Goal: Transaction & Acquisition: Book appointment/travel/reservation

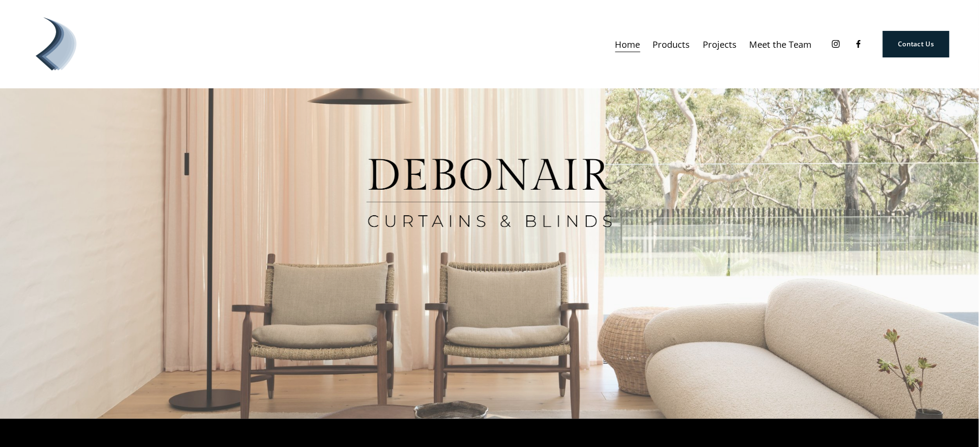
scroll to position [13, 0]
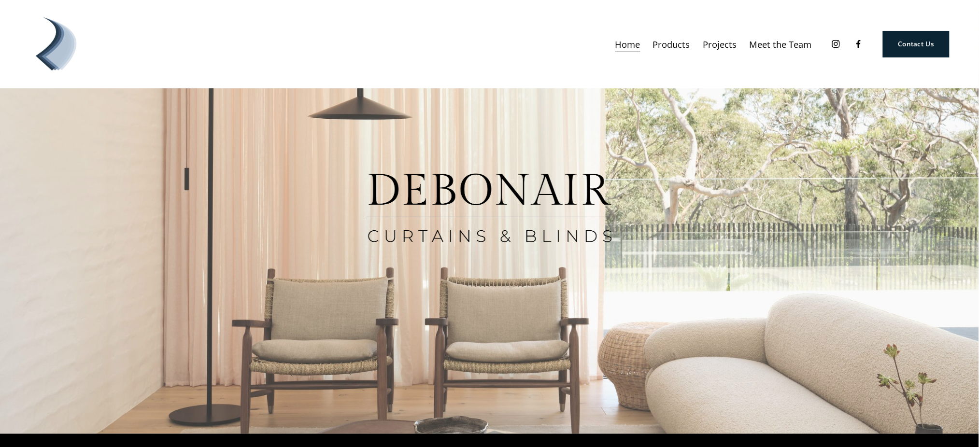
click at [669, 50] on span "Products" at bounding box center [671, 44] width 37 height 16
click at [0, 0] on span "Curtains" at bounding box center [0, 0] width 0 height 0
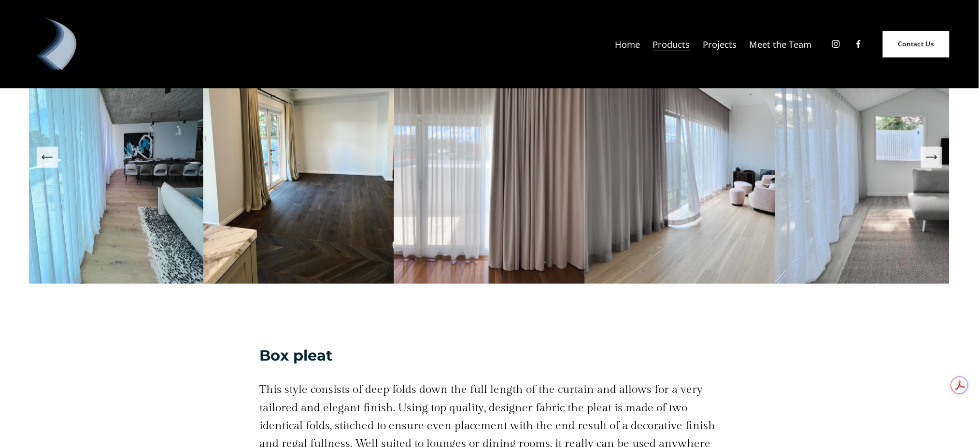
scroll to position [1640, 0]
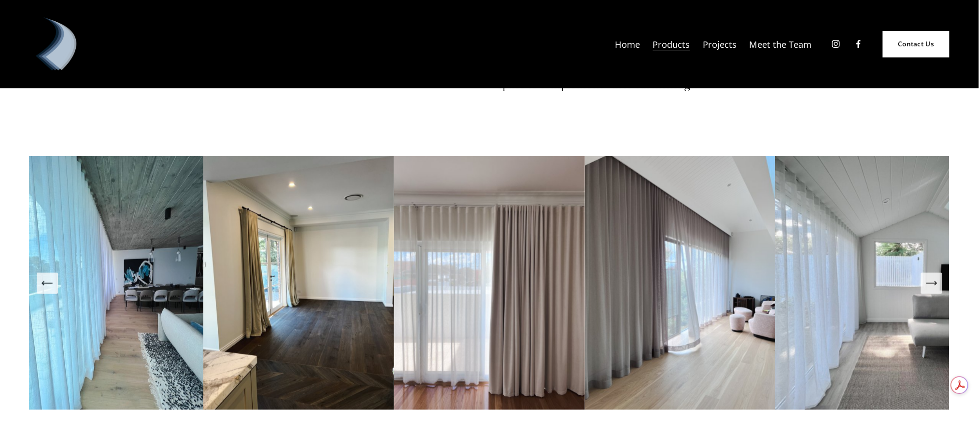
click at [161, 232] on link at bounding box center [108, 283] width 191 height 254
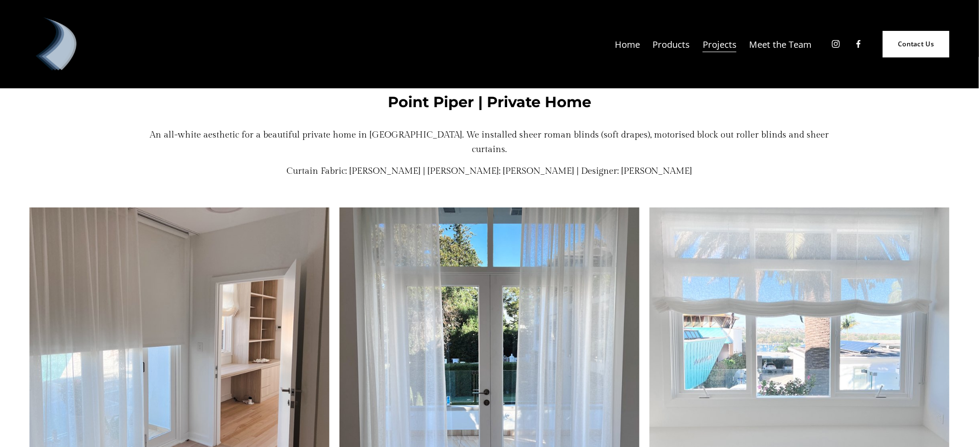
scroll to position [246, 0]
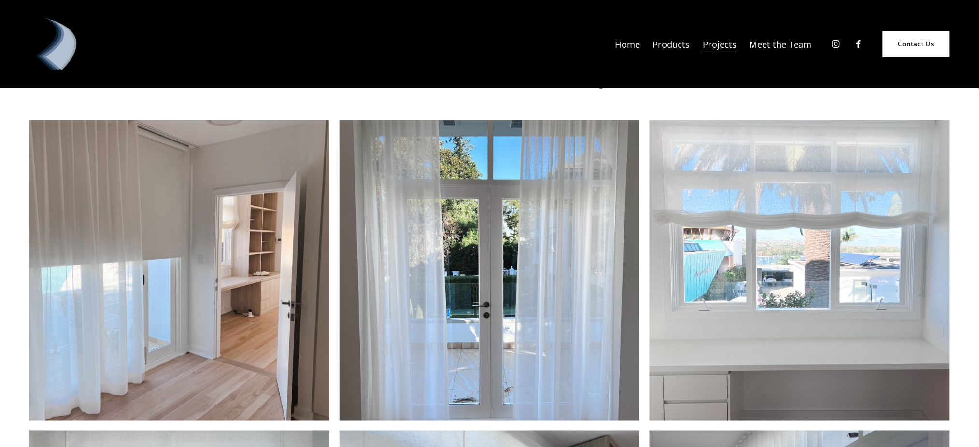
click at [186, 227] on img at bounding box center [179, 270] width 300 height 301
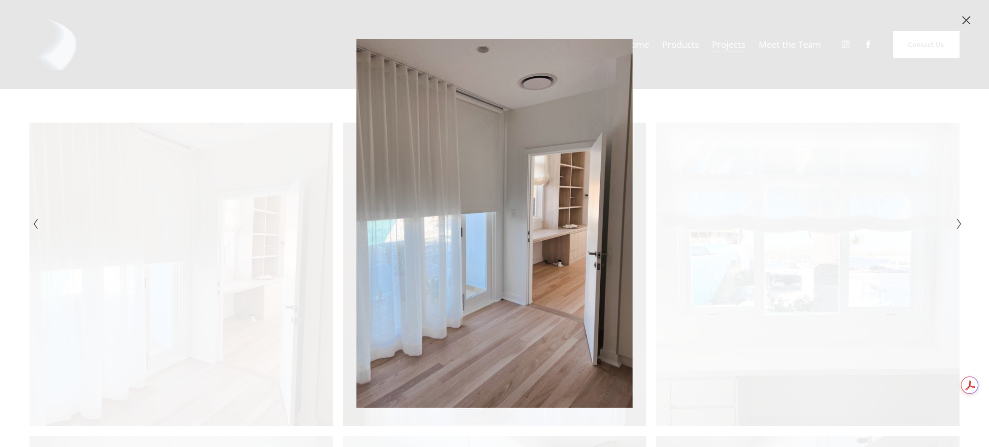
click at [957, 226] on icon "Next Slide" at bounding box center [959, 224] width 6 height 12
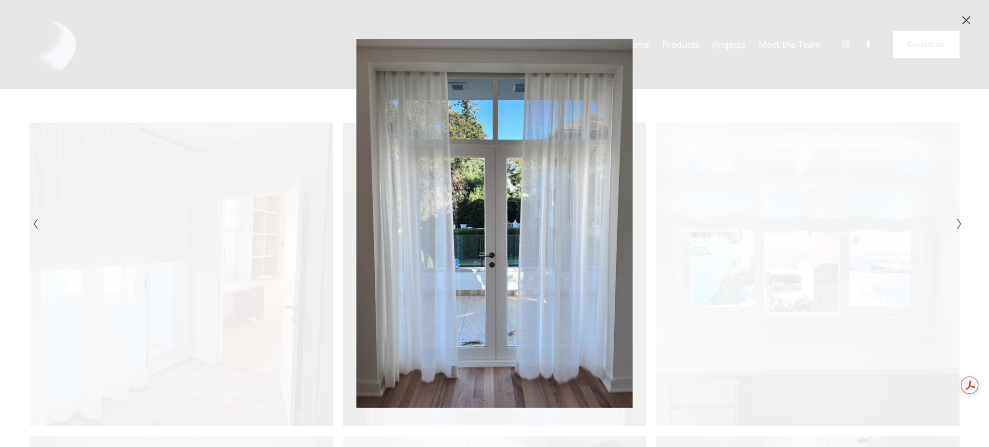
click at [957, 226] on icon "Next Slide" at bounding box center [959, 224] width 6 height 12
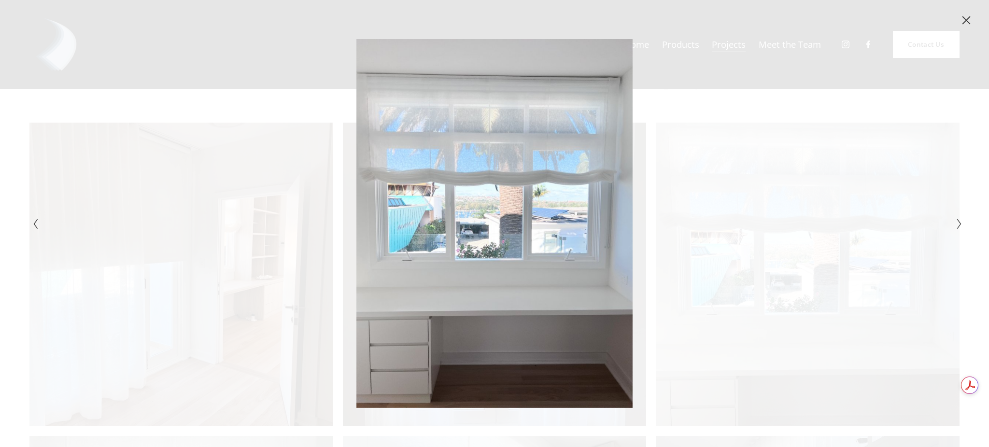
click at [957, 226] on icon "Next Slide" at bounding box center [959, 224] width 6 height 12
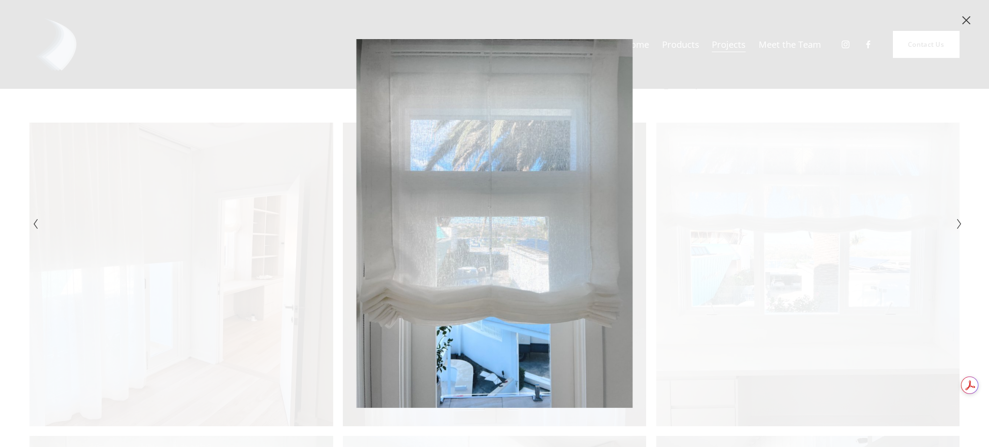
click at [957, 226] on icon "Next Slide" at bounding box center [959, 224] width 6 height 12
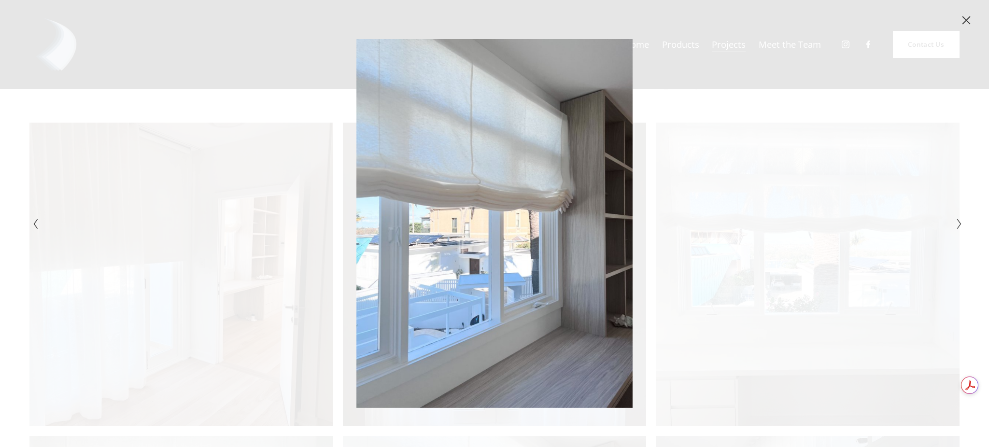
click at [957, 226] on icon "Next Slide" at bounding box center [959, 224] width 6 height 12
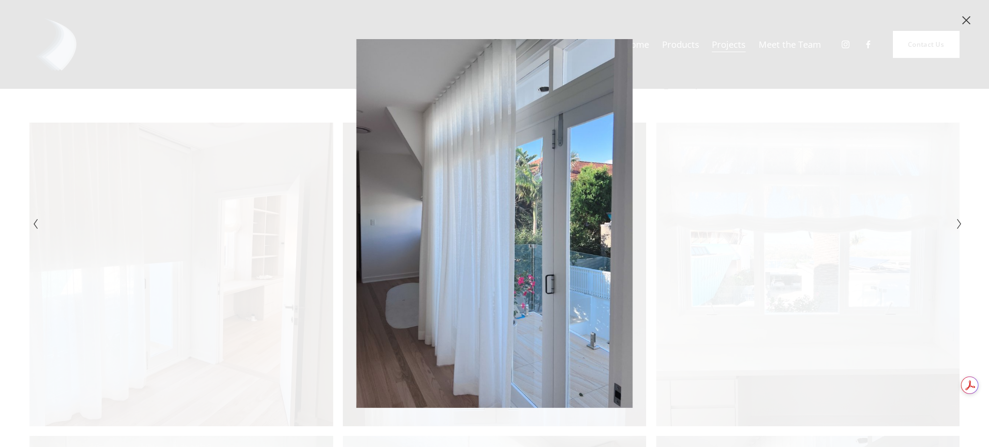
click at [957, 226] on icon "Next Slide" at bounding box center [959, 224] width 6 height 12
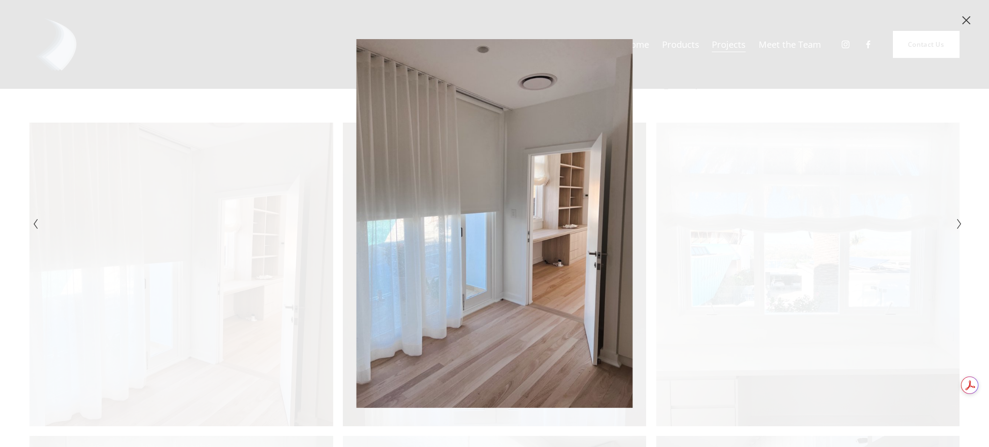
click at [957, 226] on icon "Next Slide" at bounding box center [959, 224] width 6 height 12
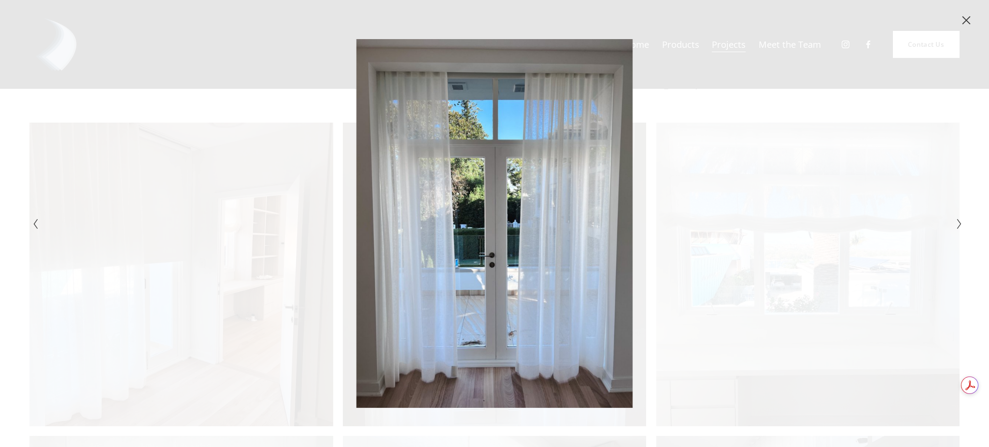
click at [967, 21] on icon "Close" at bounding box center [966, 20] width 8 height 8
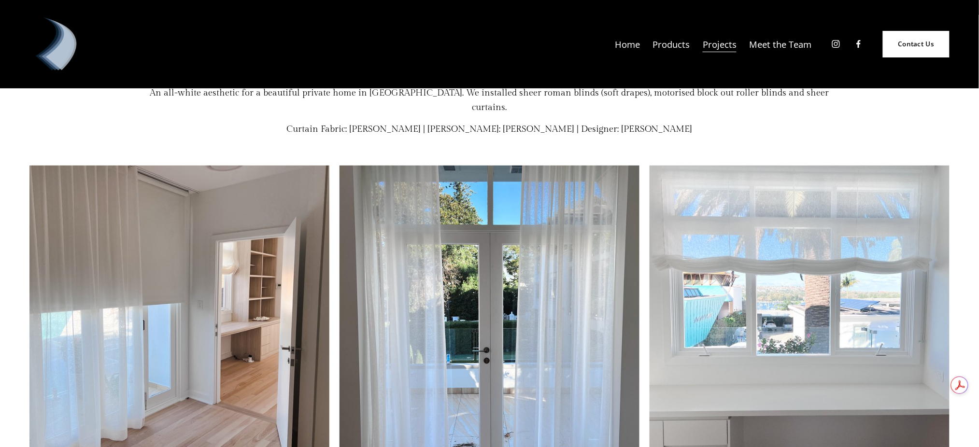
scroll to position [200, 0]
click at [810, 302] on img at bounding box center [799, 317] width 300 height 301
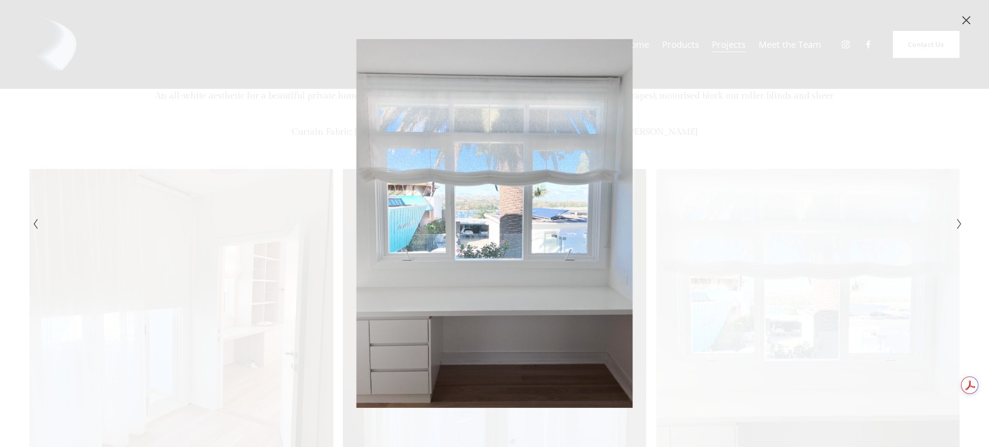
click at [967, 22] on icon "Close" at bounding box center [966, 20] width 10 height 10
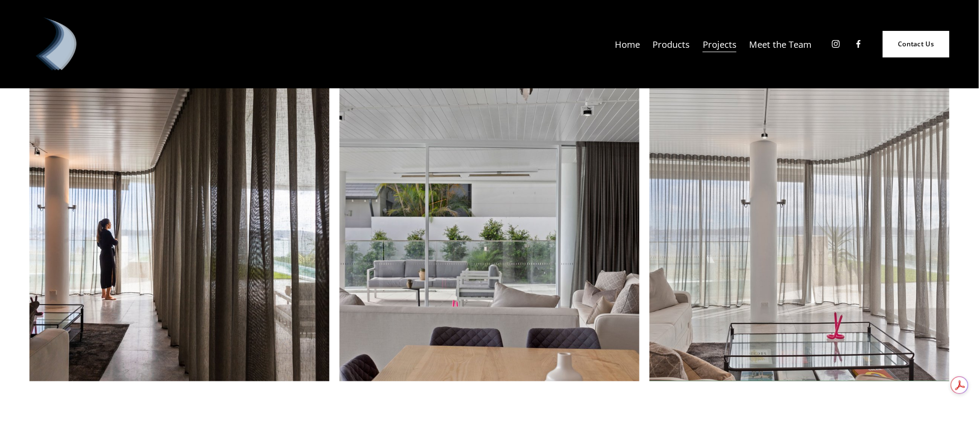
scroll to position [1571, 0]
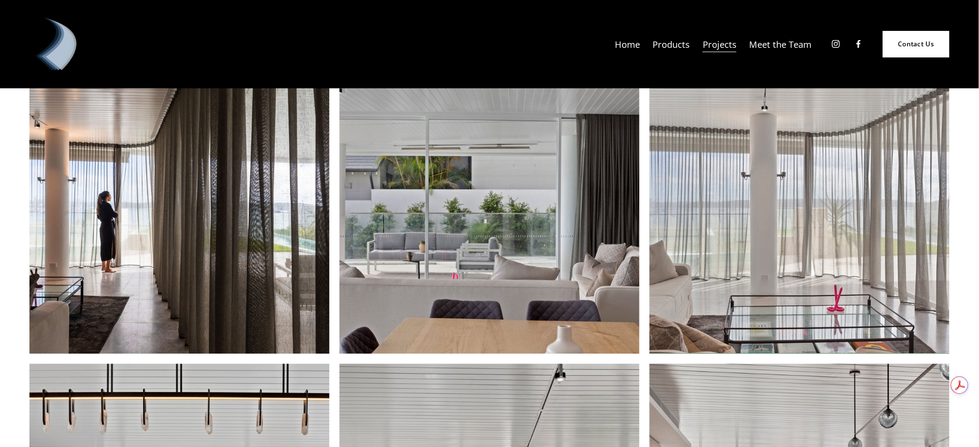
click at [538, 300] on img at bounding box center [489, 204] width 300 height 301
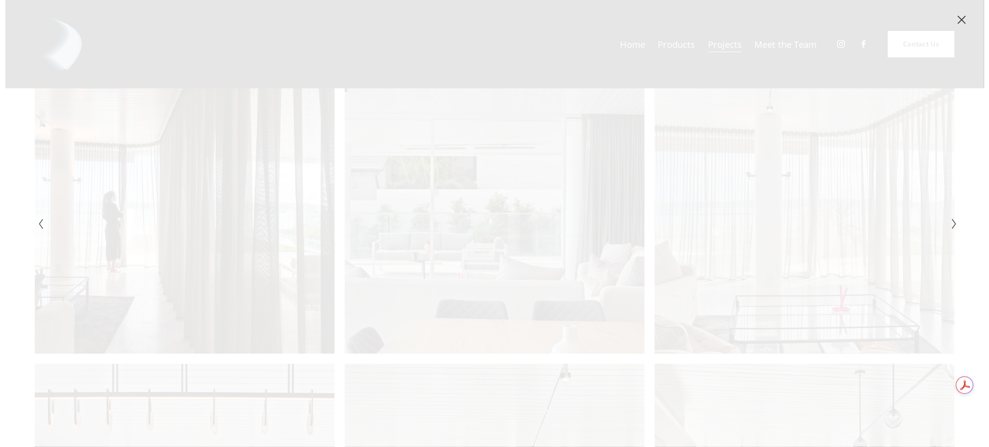
scroll to position [1580, 0]
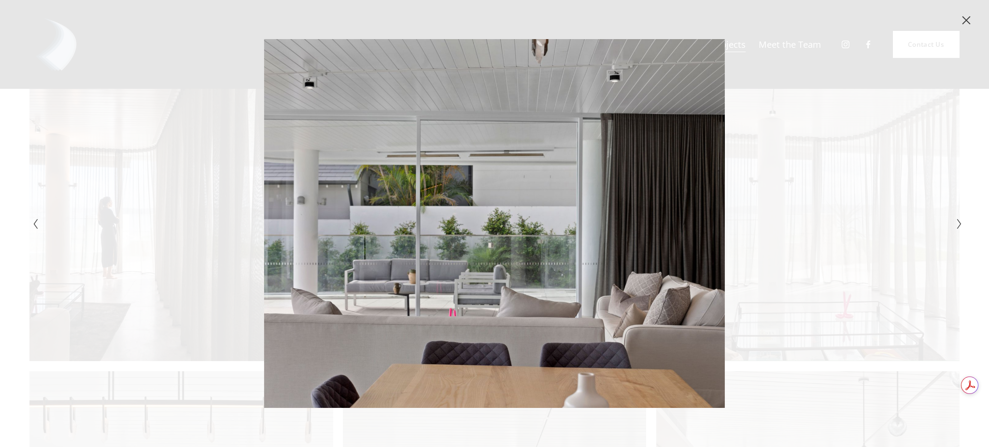
click at [828, 174] on div "Gallery" at bounding box center [726, 223] width 465 height 368
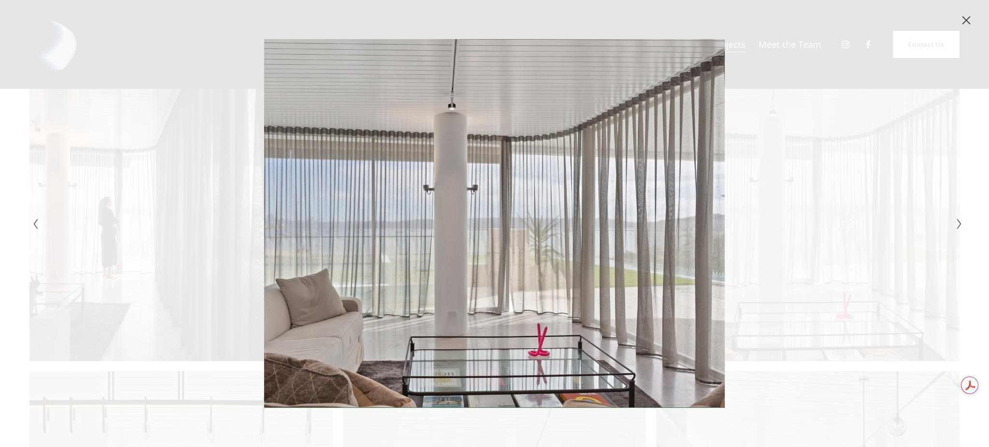
click at [961, 21] on icon "Close" at bounding box center [966, 20] width 10 height 10
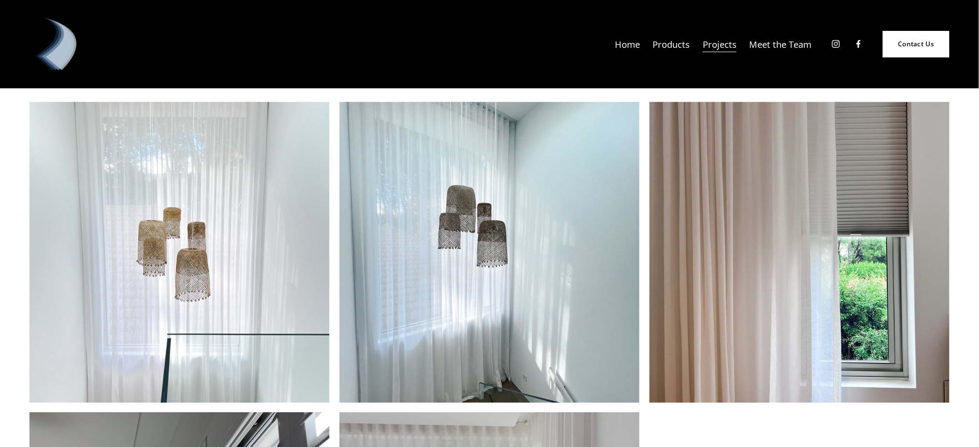
scroll to position [2312, 0]
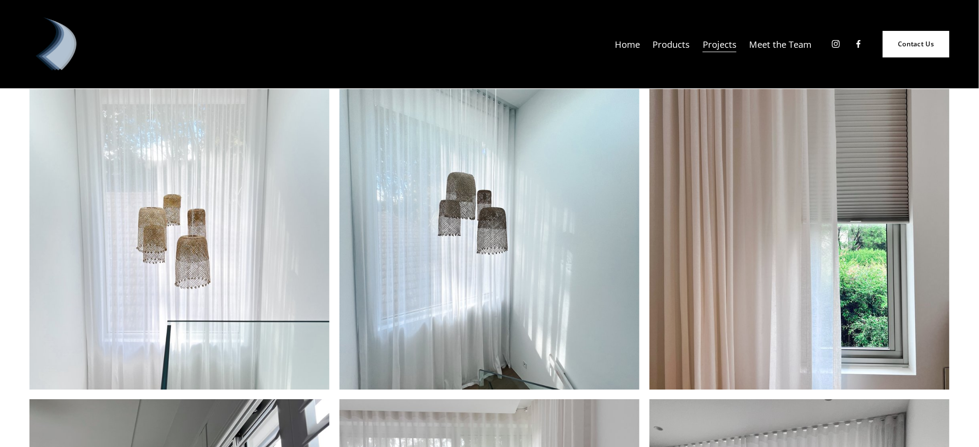
click at [208, 232] on img at bounding box center [179, 239] width 300 height 301
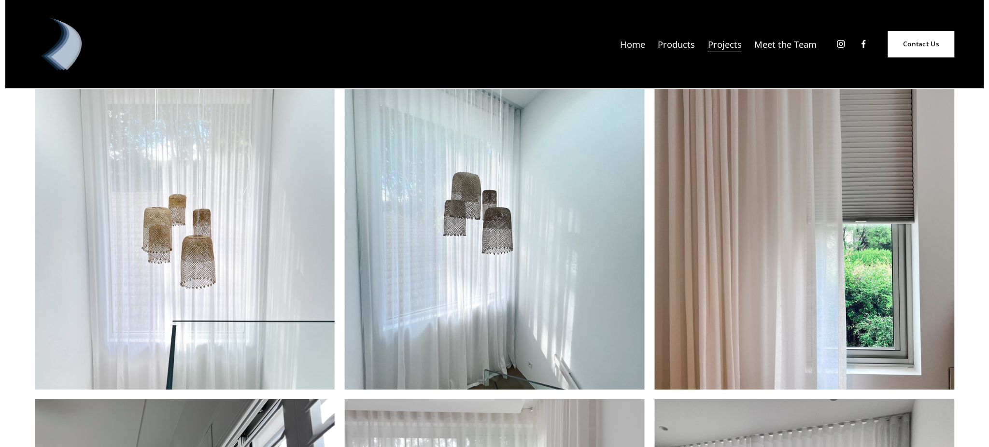
scroll to position [2328, 0]
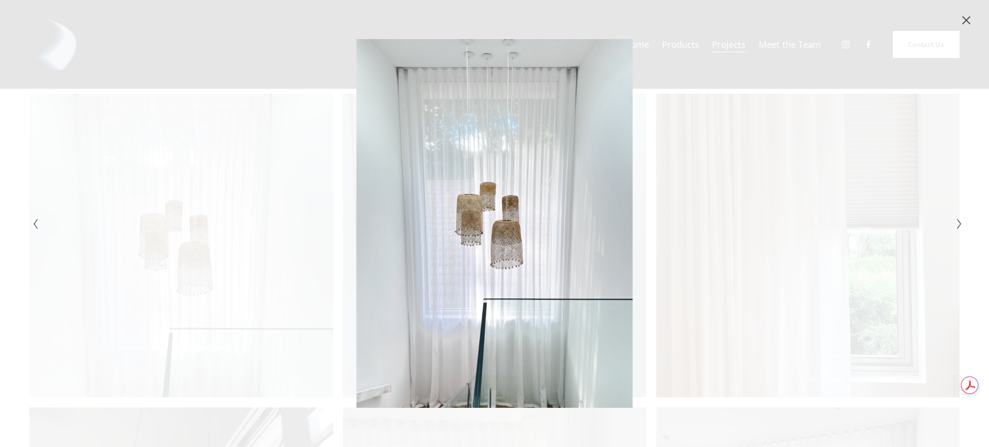
click at [962, 15] on icon "Close" at bounding box center [966, 20] width 10 height 10
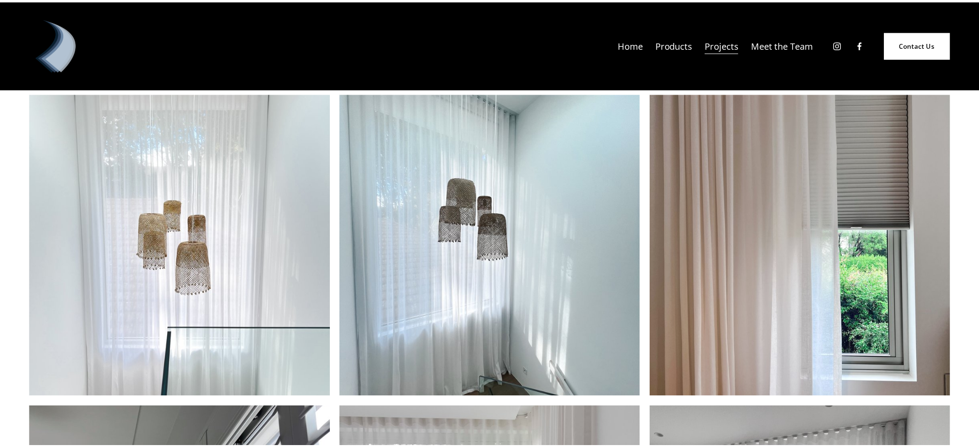
scroll to position [2302, 0]
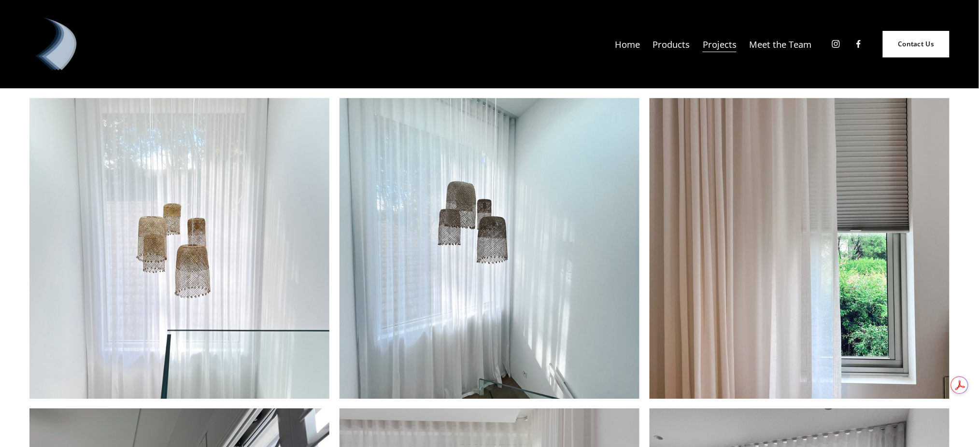
click at [778, 288] on img at bounding box center [799, 248] width 300 height 301
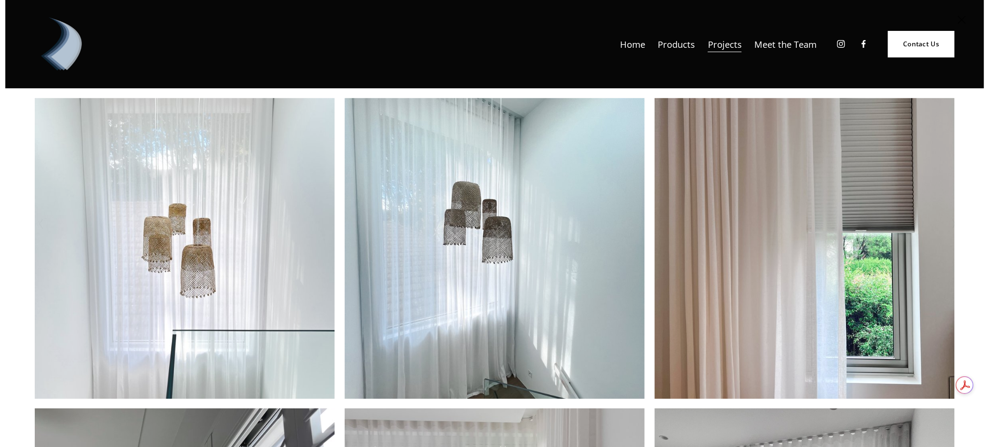
scroll to position [2319, 0]
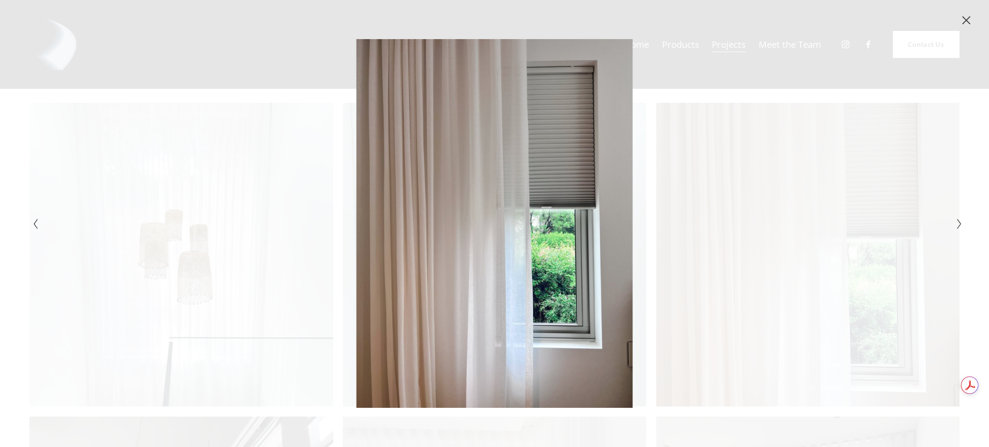
click at [967, 18] on icon "Close" at bounding box center [966, 20] width 10 height 10
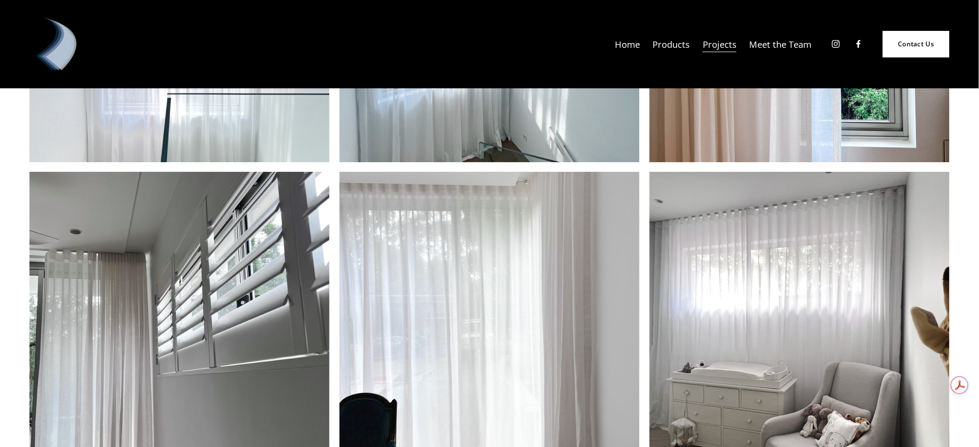
scroll to position [2573, 0]
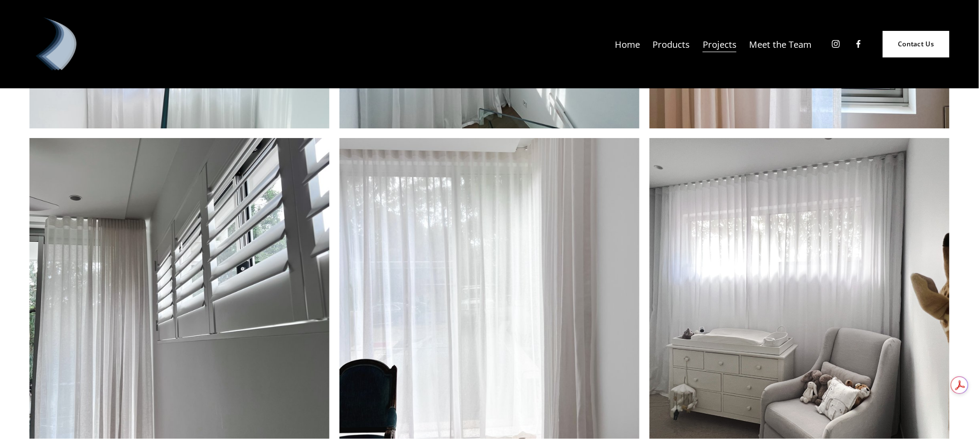
click at [209, 254] on img at bounding box center [179, 288] width 300 height 301
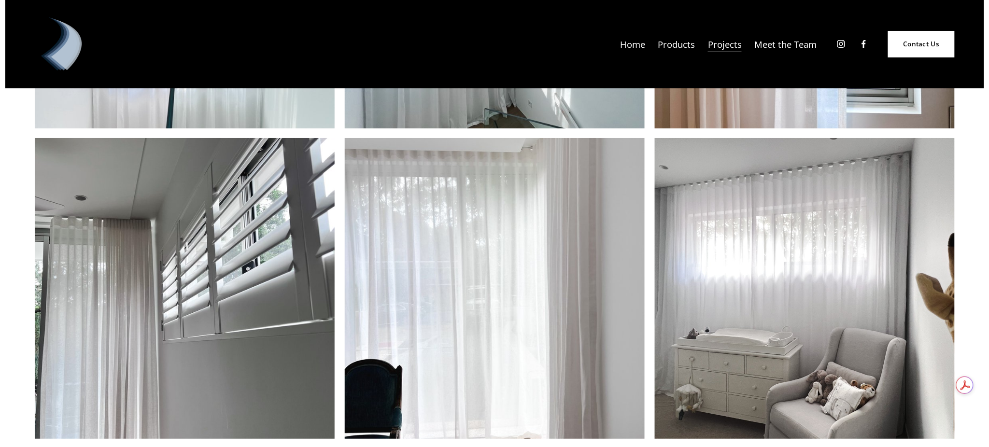
scroll to position [2589, 0]
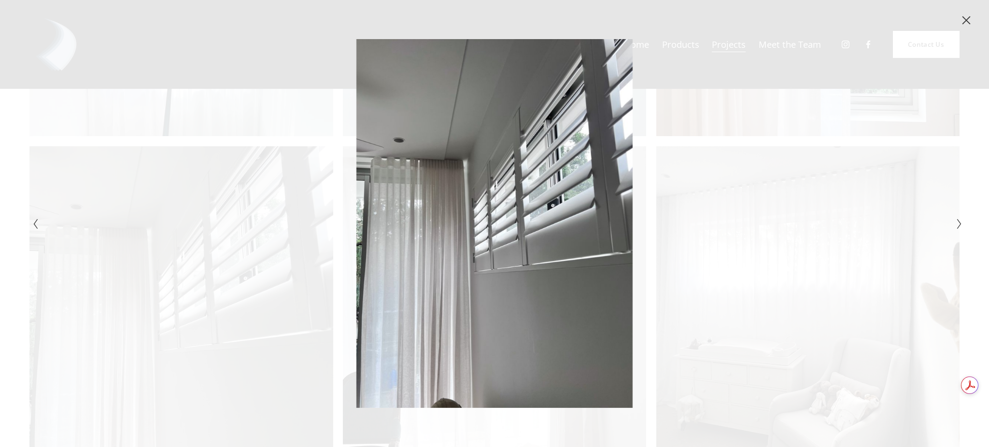
click at [970, 20] on icon "Close" at bounding box center [966, 20] width 10 height 10
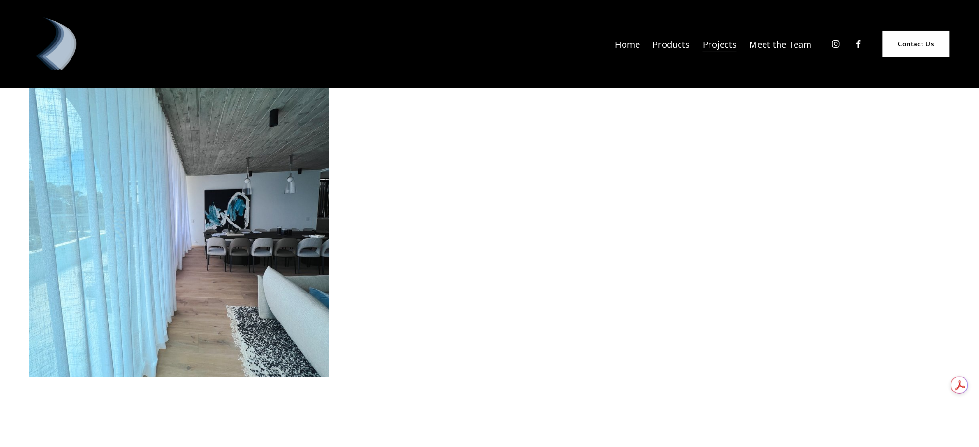
scroll to position [5136, 0]
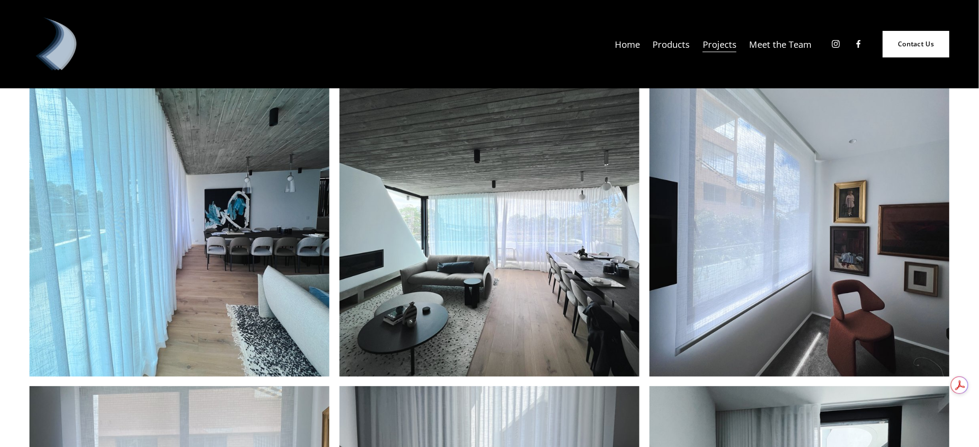
click at [732, 237] on img at bounding box center [799, 226] width 300 height 301
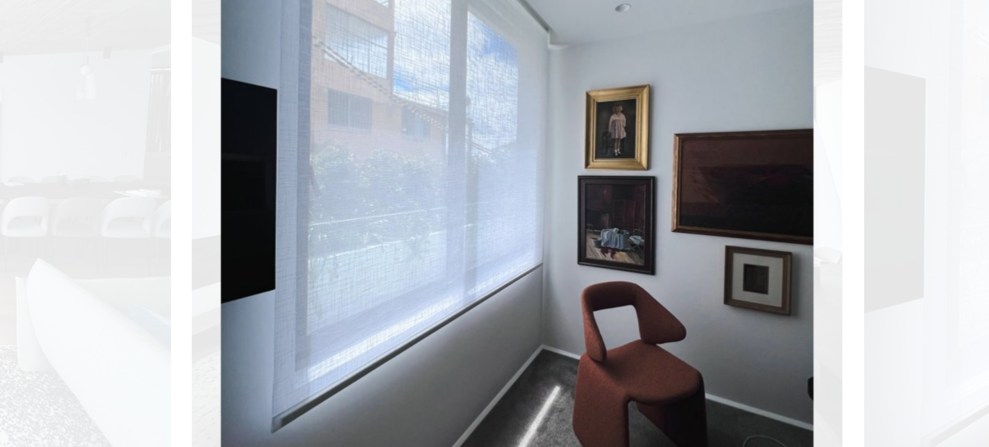
scroll to position [5175, 0]
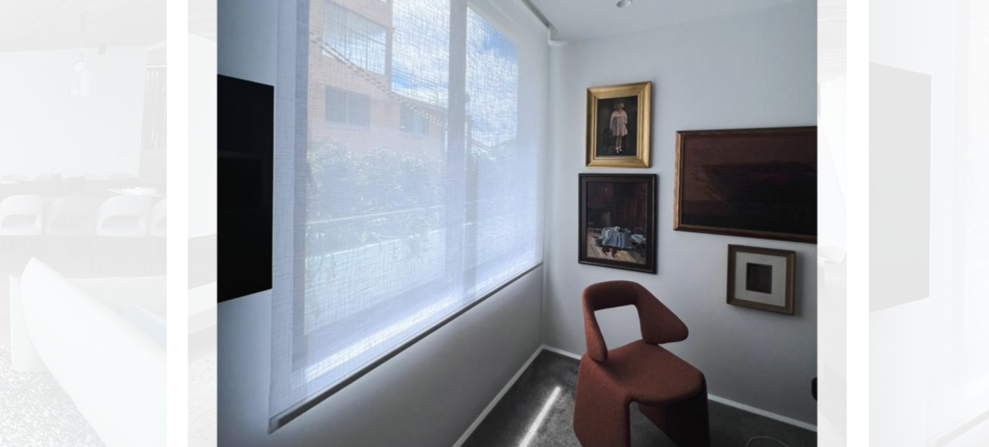
click at [672, 195] on div "Gallery" at bounding box center [726, 223] width 465 height 368
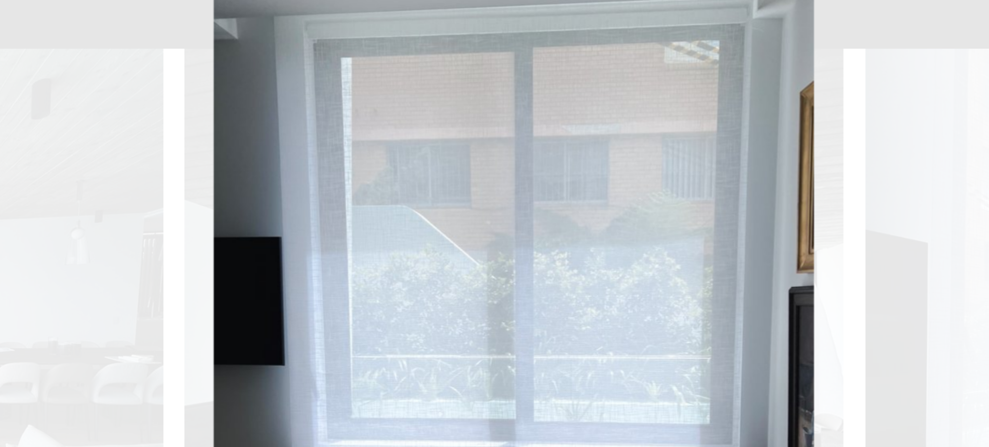
scroll to position [5175, 0]
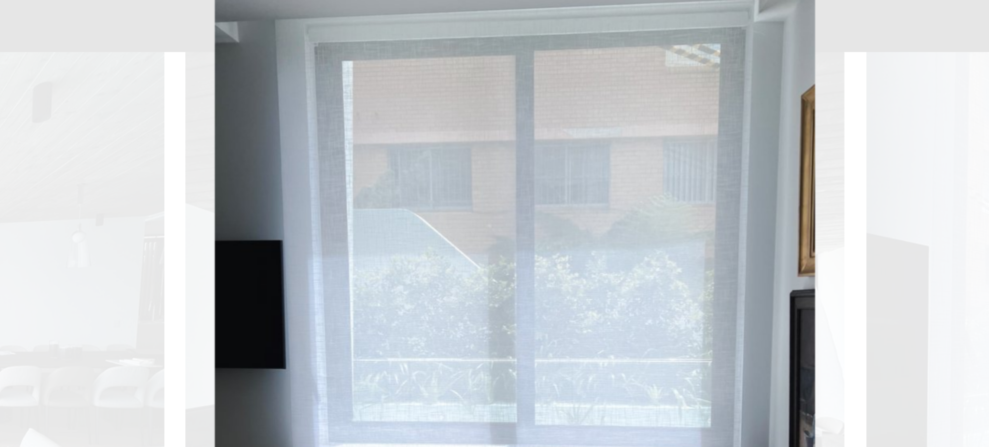
click at [689, 110] on div "Gallery" at bounding box center [726, 223] width 465 height 368
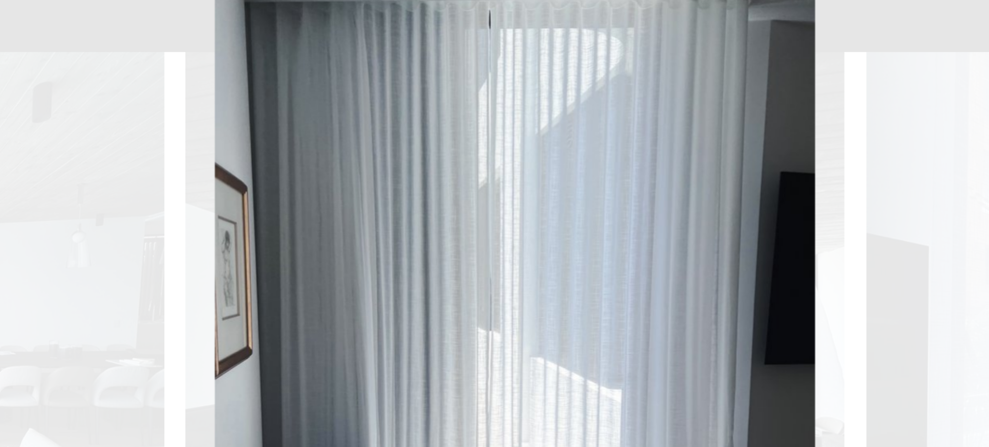
scroll to position [5175, 0]
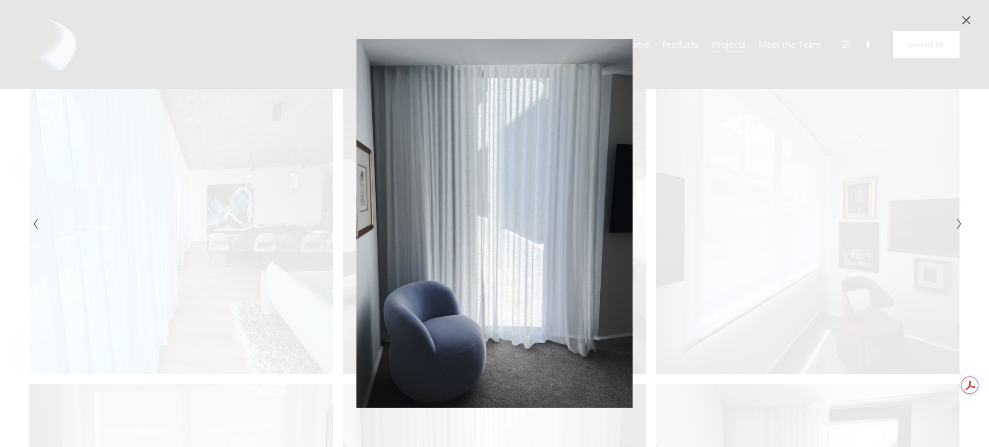
click at [968, 19] on icon "Close" at bounding box center [966, 20] width 10 height 10
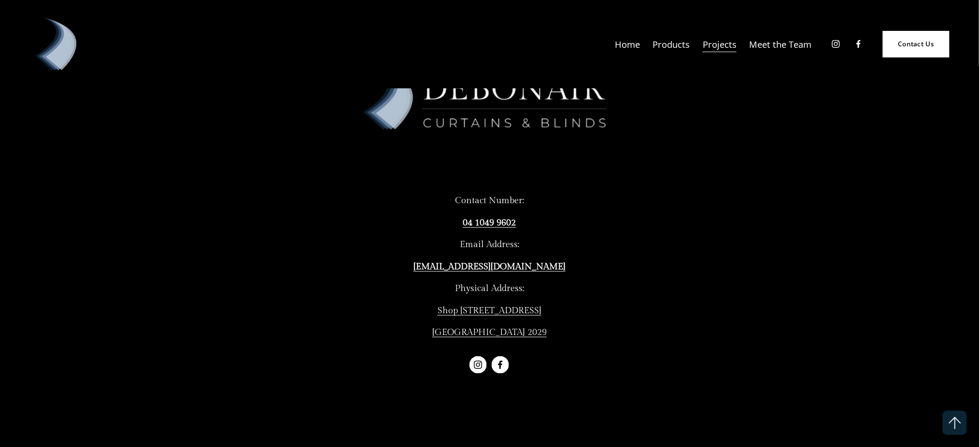
scroll to position [9641, 0]
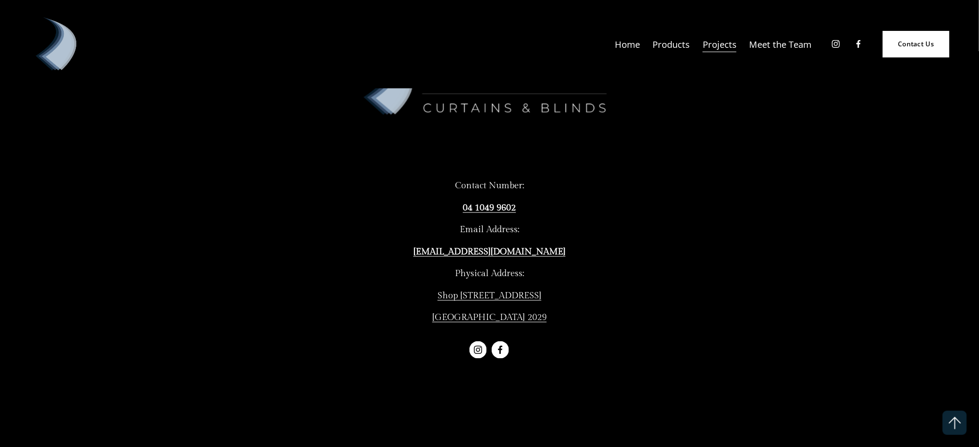
click at [766, 46] on link "Meet the Team" at bounding box center [780, 44] width 62 height 18
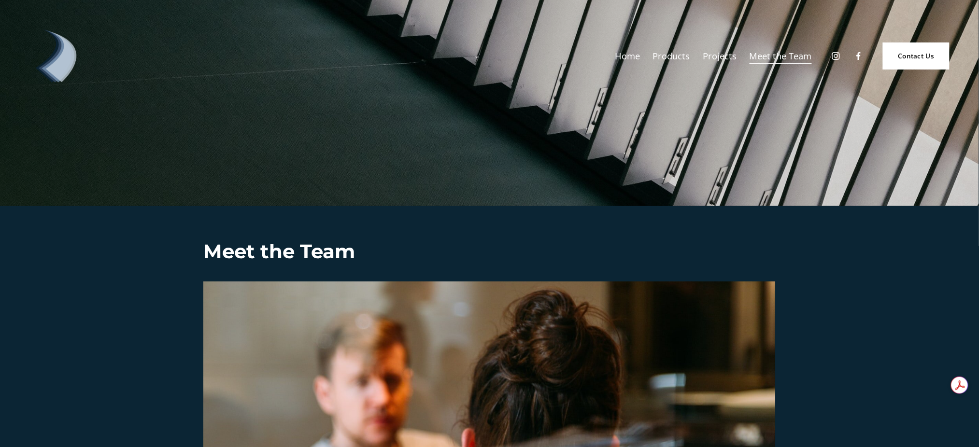
click at [666, 56] on span "Products" at bounding box center [671, 56] width 37 height 16
click at [0, 0] on span "Curtains" at bounding box center [0, 0] width 0 height 0
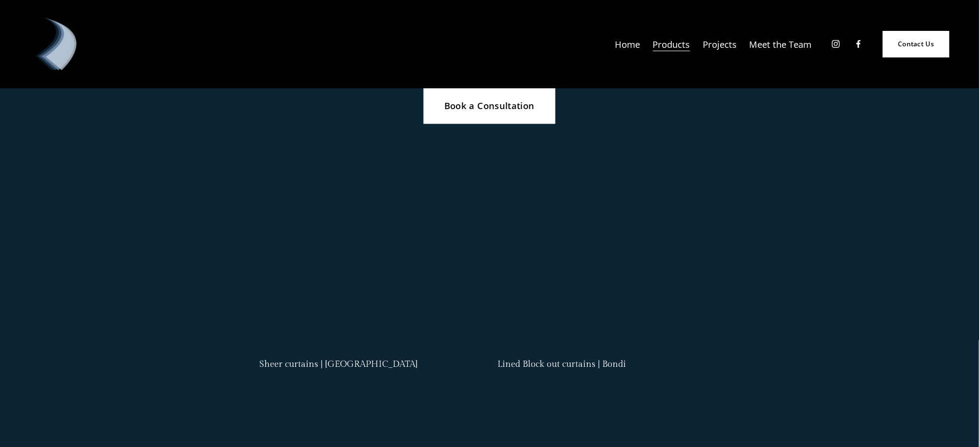
scroll to position [519, 0]
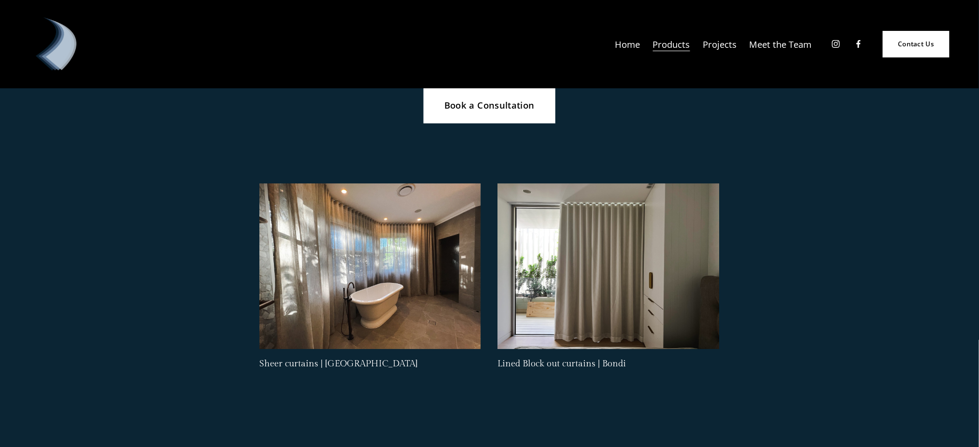
click at [527, 112] on link "Book a Consultation" at bounding box center [489, 104] width 132 height 37
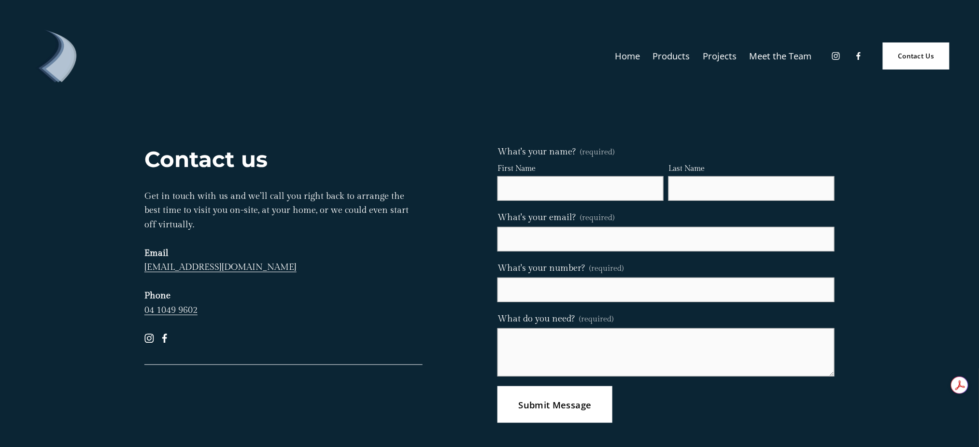
click at [673, 60] on span "Products" at bounding box center [671, 56] width 37 height 16
